Goal: Information Seeking & Learning: Find specific fact

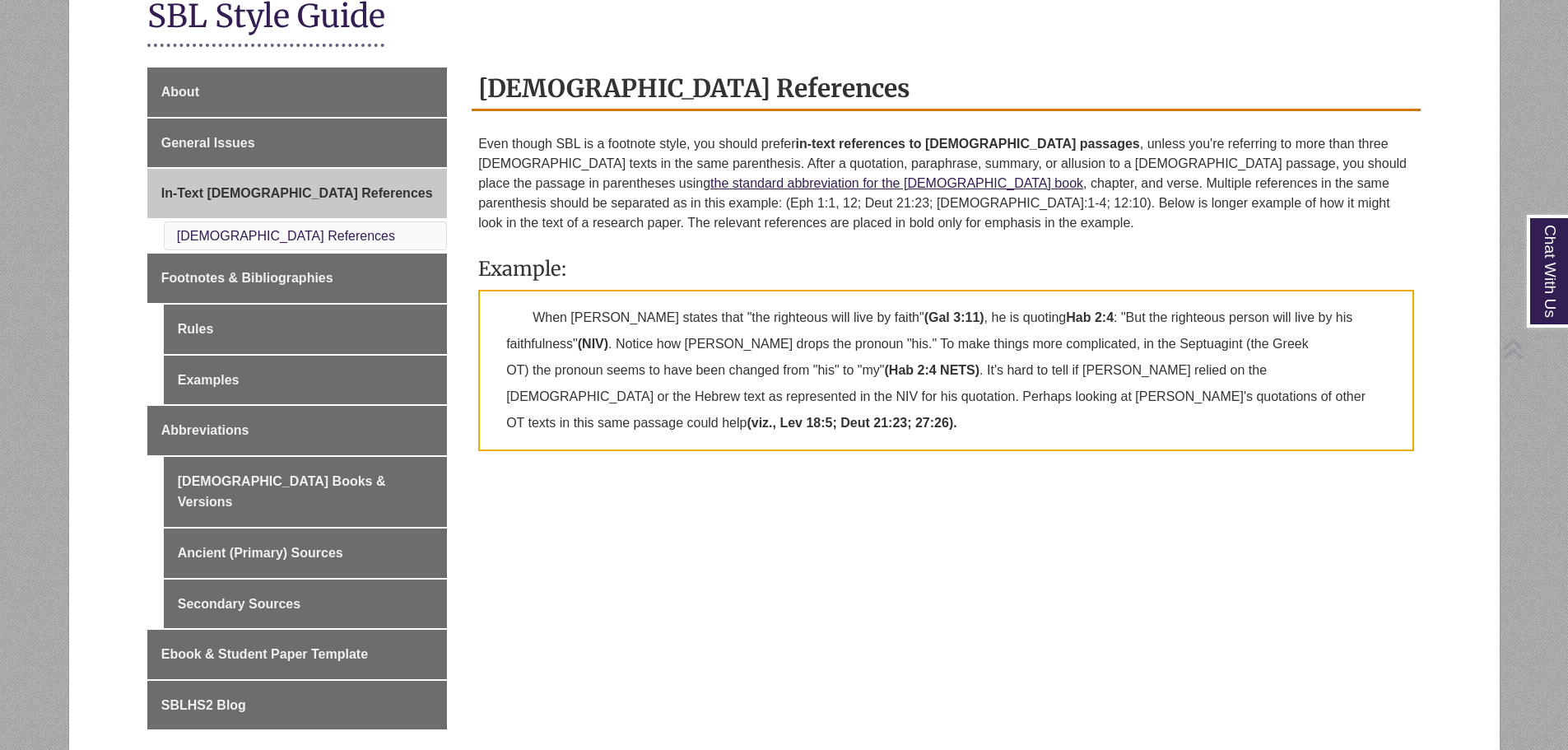
scroll to position [386, 0]
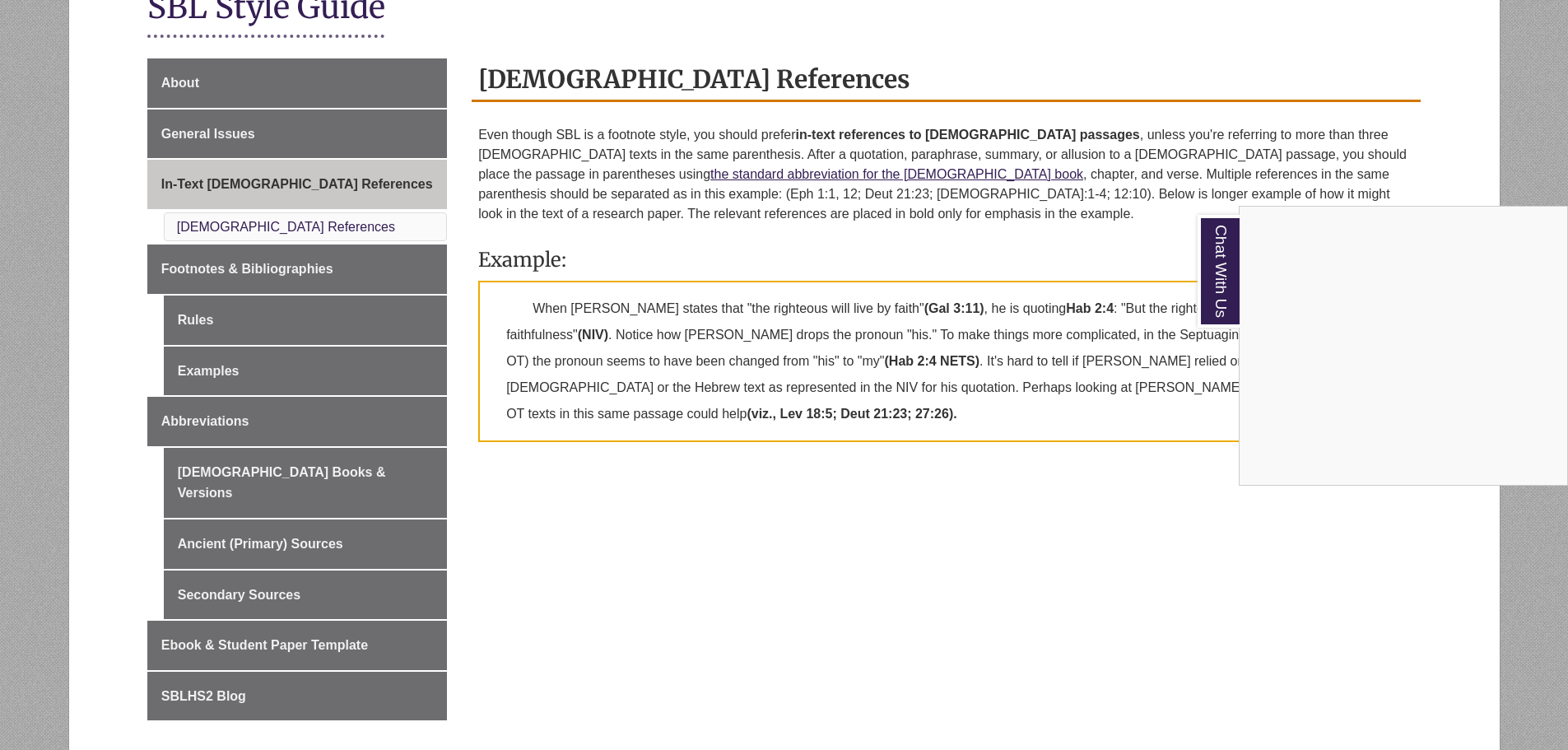
click at [644, 171] on div "Chat With Us" at bounding box center [784, 375] width 1568 height 750
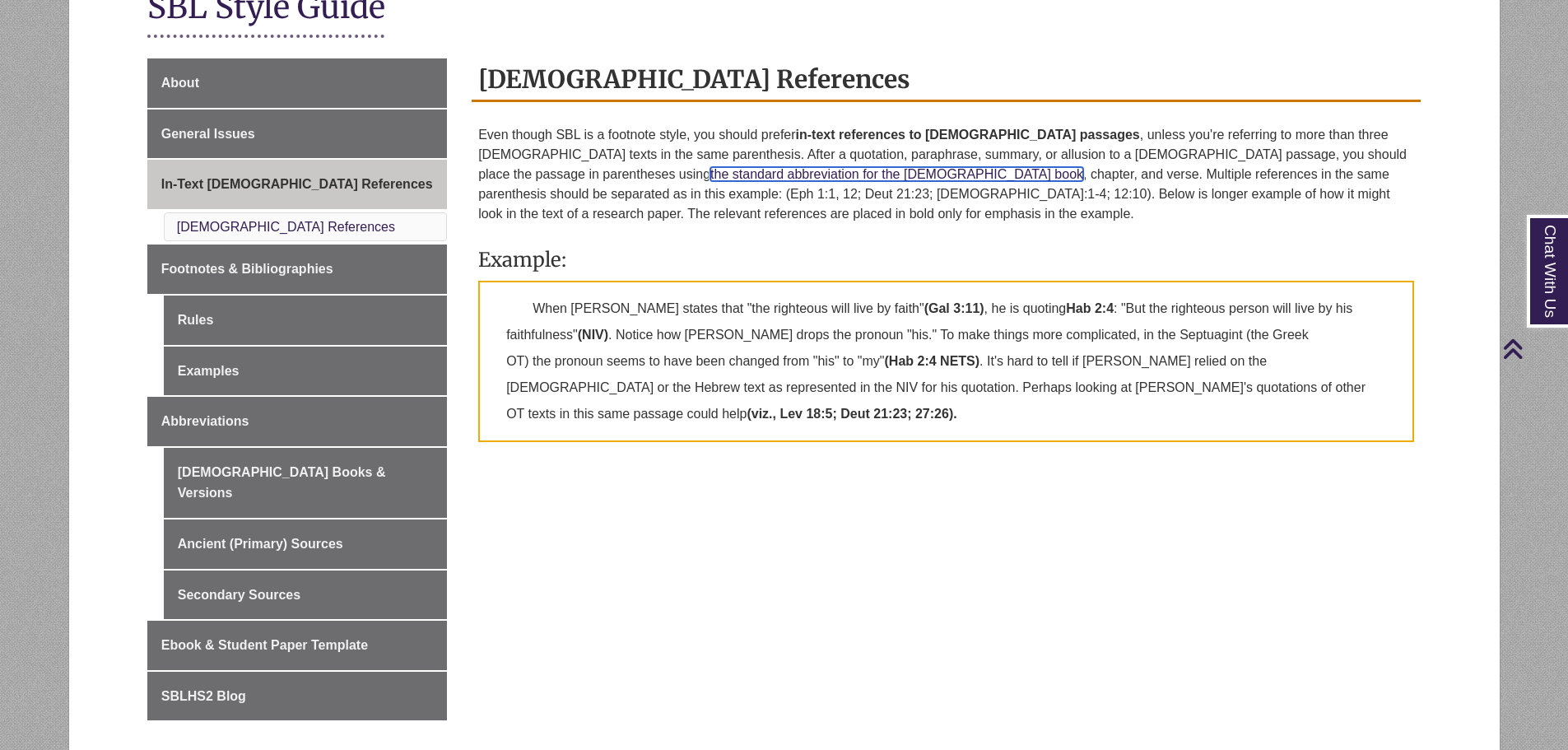
click at [710, 179] on link "the standard abbreviation for the [DEMOGRAPHIC_DATA] book" at bounding box center [896, 174] width 373 height 14
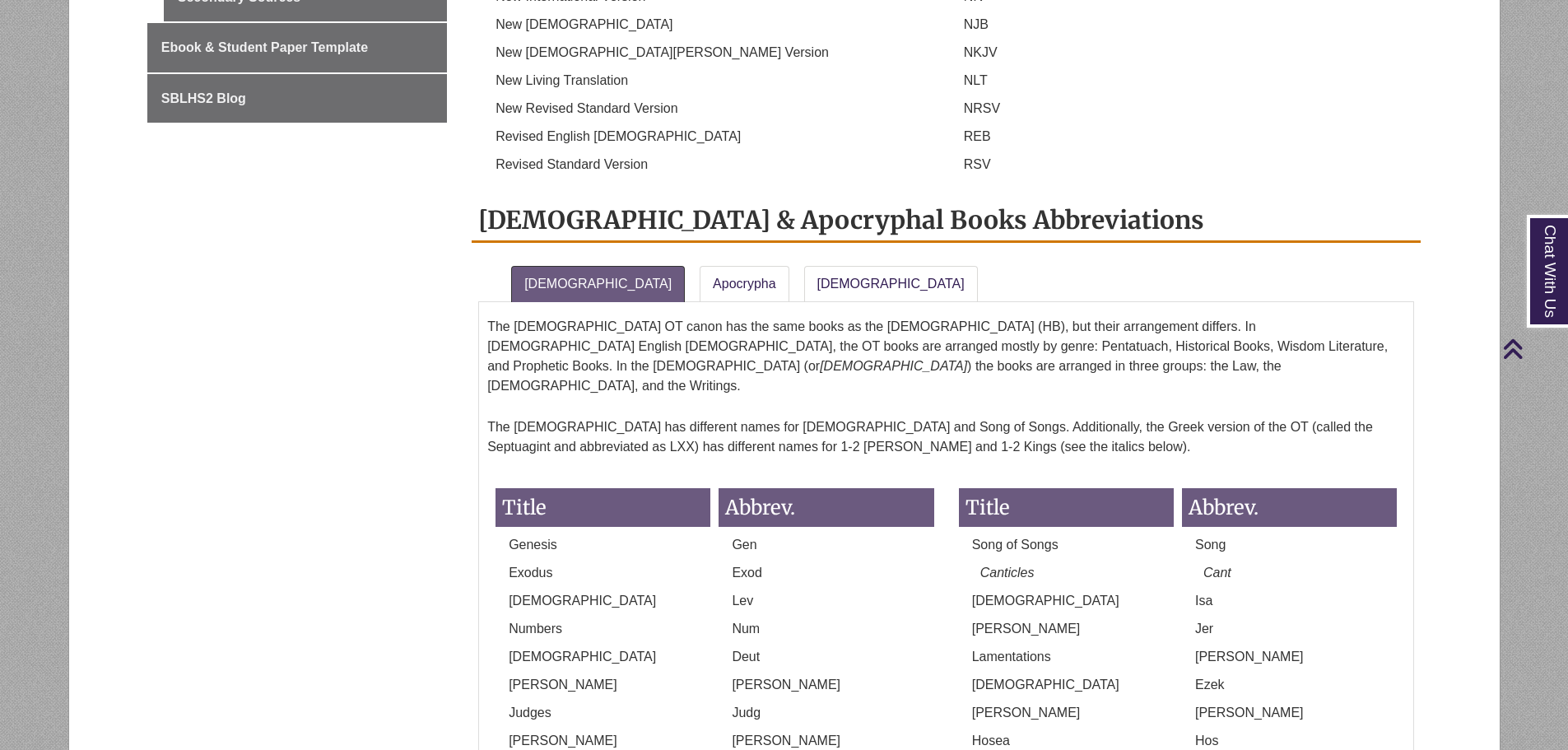
scroll to position [1107, 0]
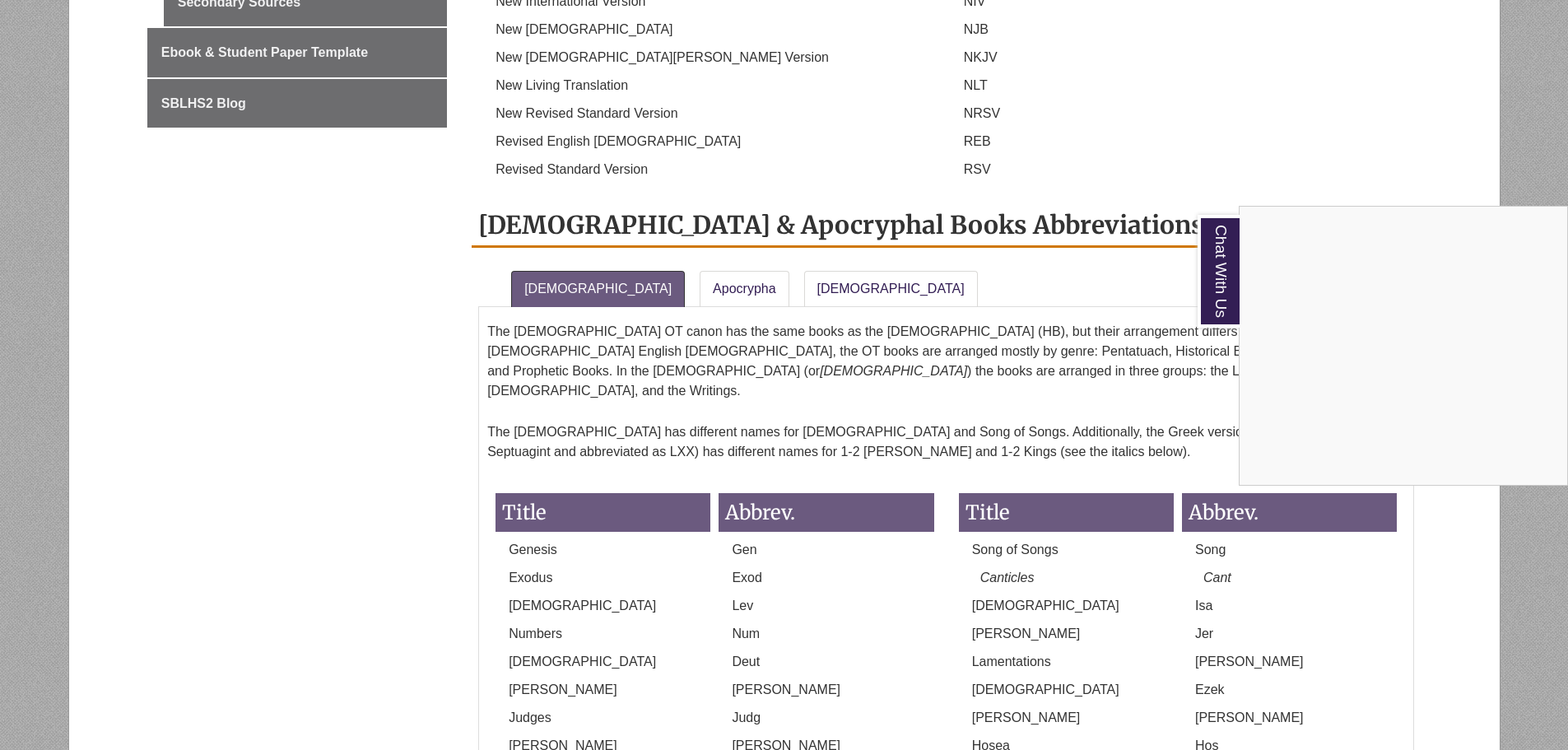
click at [790, 242] on div "Chat With Us" at bounding box center [784, 375] width 1568 height 750
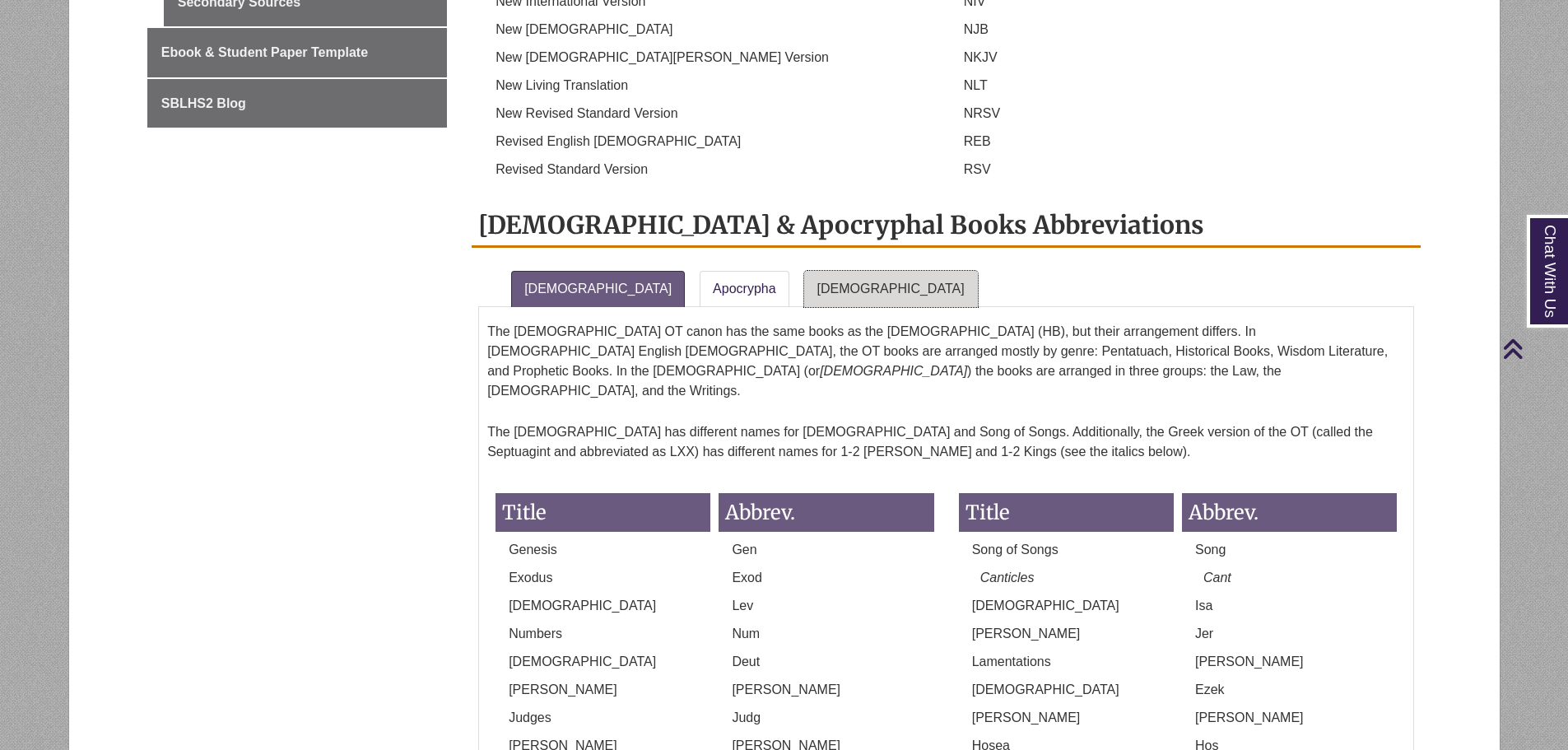
click at [804, 271] on link "New Testament" at bounding box center [891, 289] width 174 height 36
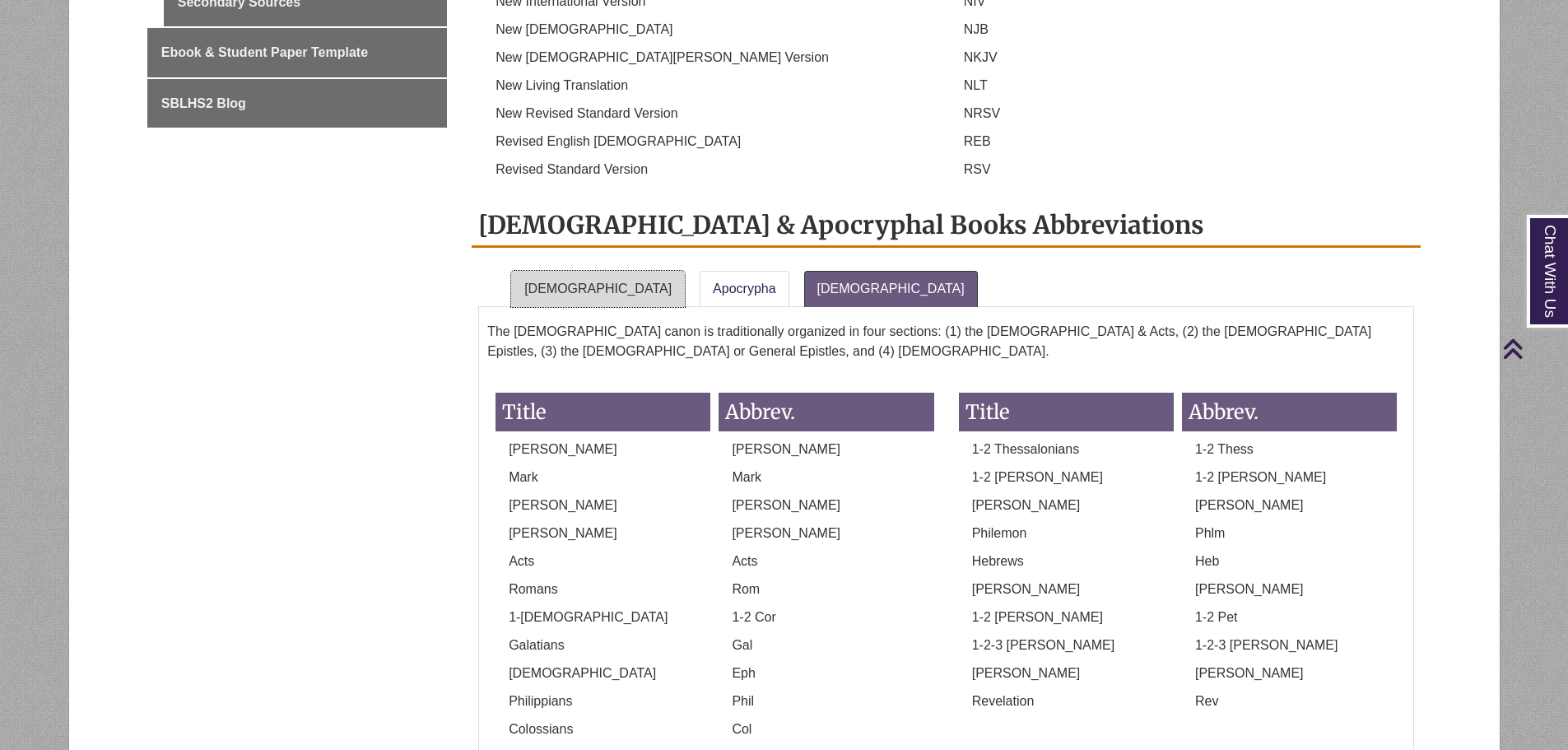
click at [601, 271] on link "Old Testament" at bounding box center [598, 289] width 174 height 36
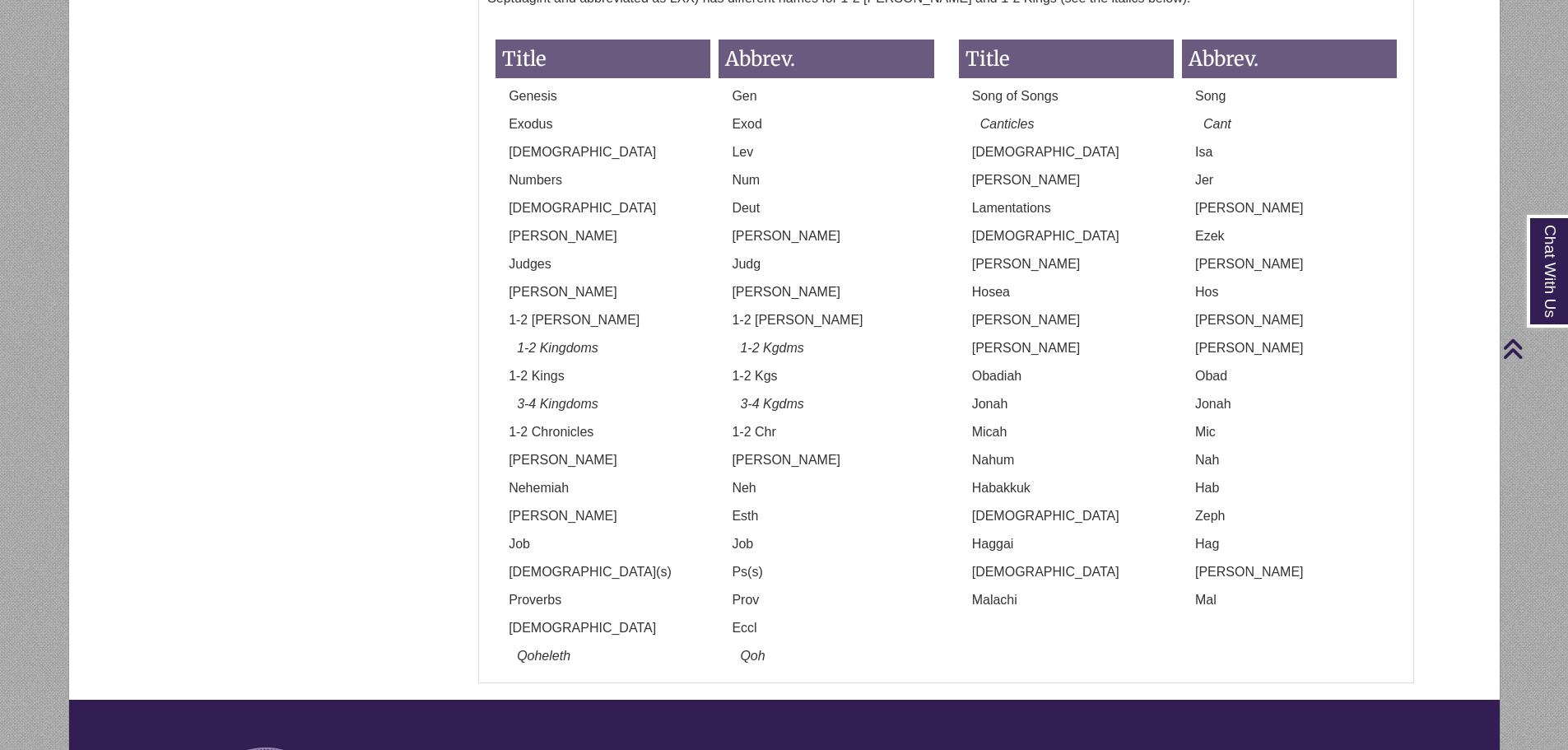
scroll to position [1519, 0]
